Goal: Task Accomplishment & Management: Manage account settings

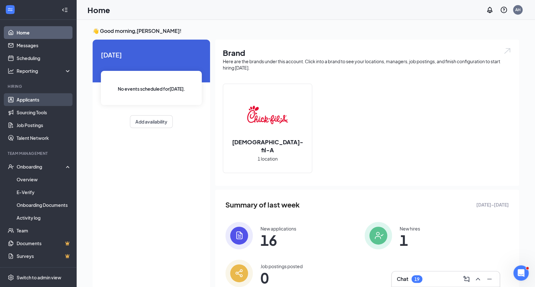
click at [35, 96] on link "Applicants" at bounding box center [44, 99] width 55 height 13
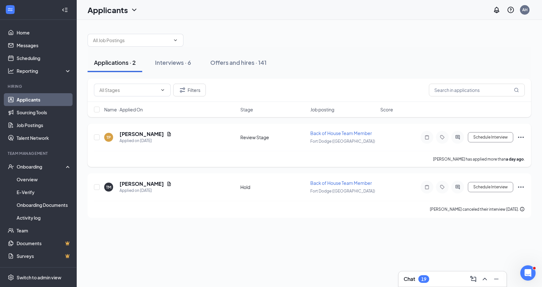
click at [524, 137] on icon "Ellipses" at bounding box center [521, 138] width 8 height 8
click at [319, 58] on div "Applications · 2 Interviews · 6 Offers and hires · 141" at bounding box center [309, 62] width 443 height 19
click at [523, 136] on icon "Ellipses" at bounding box center [521, 138] width 8 height 8
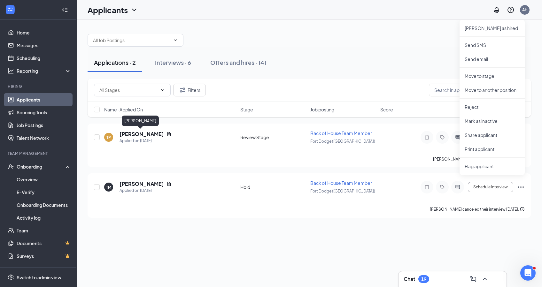
click at [129, 128] on div "[PERSON_NAME]" at bounding box center [140, 122] width 37 height 13
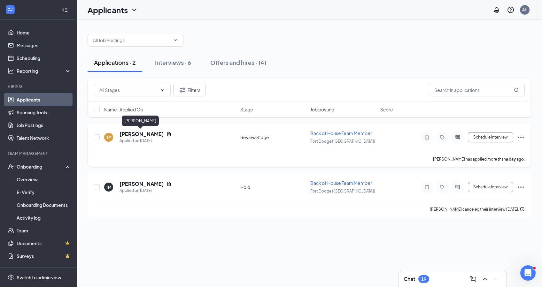
click at [129, 133] on h5 "[PERSON_NAME]" at bounding box center [141, 134] width 44 height 7
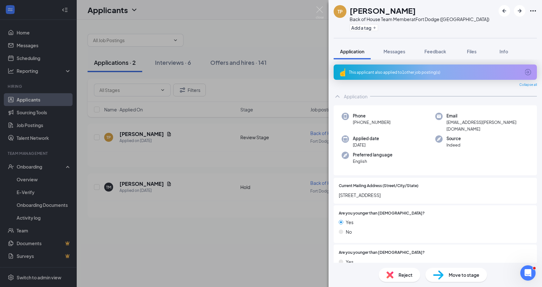
click at [405, 274] on span "Reject" at bounding box center [405, 275] width 14 height 7
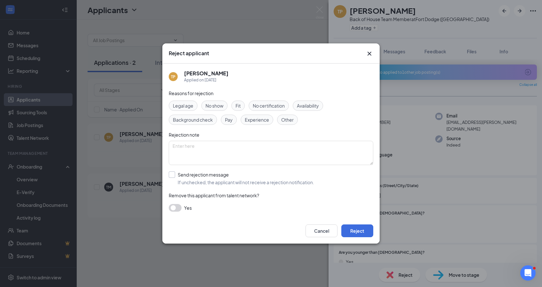
click at [185, 178] on input "Send rejection message If unchecked, the applicant will not receive a rejection…" at bounding box center [241, 179] width 145 height 14
checkbox input "true"
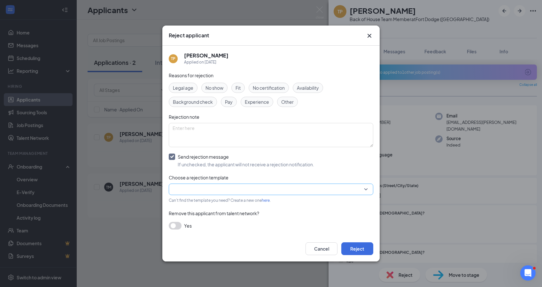
click at [204, 186] on input "search" at bounding box center [269, 189] width 192 height 11
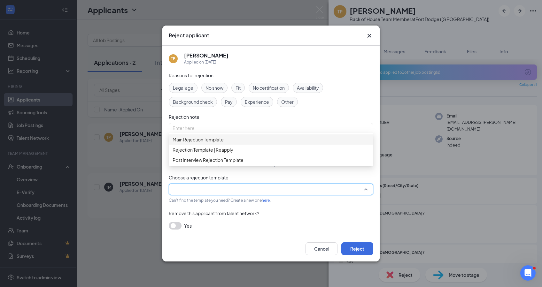
click at [214, 141] on span "Main Rejection Template" at bounding box center [198, 139] width 51 height 7
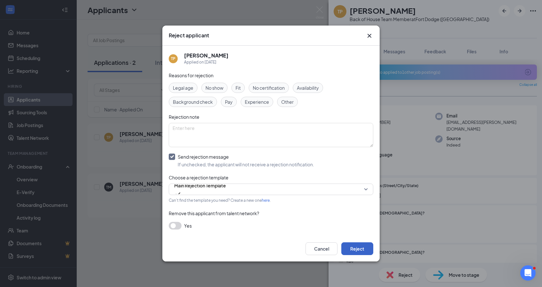
click at [365, 250] on button "Reject" at bounding box center [357, 248] width 32 height 13
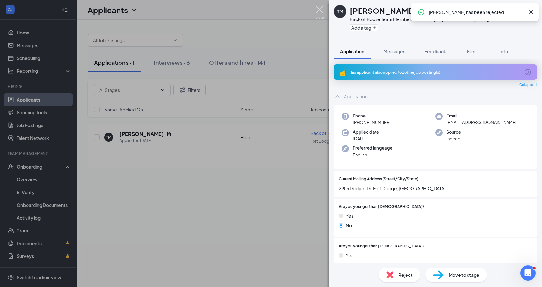
click at [319, 10] on img at bounding box center [320, 12] width 8 height 12
